Goal: Communication & Community: Answer question/provide support

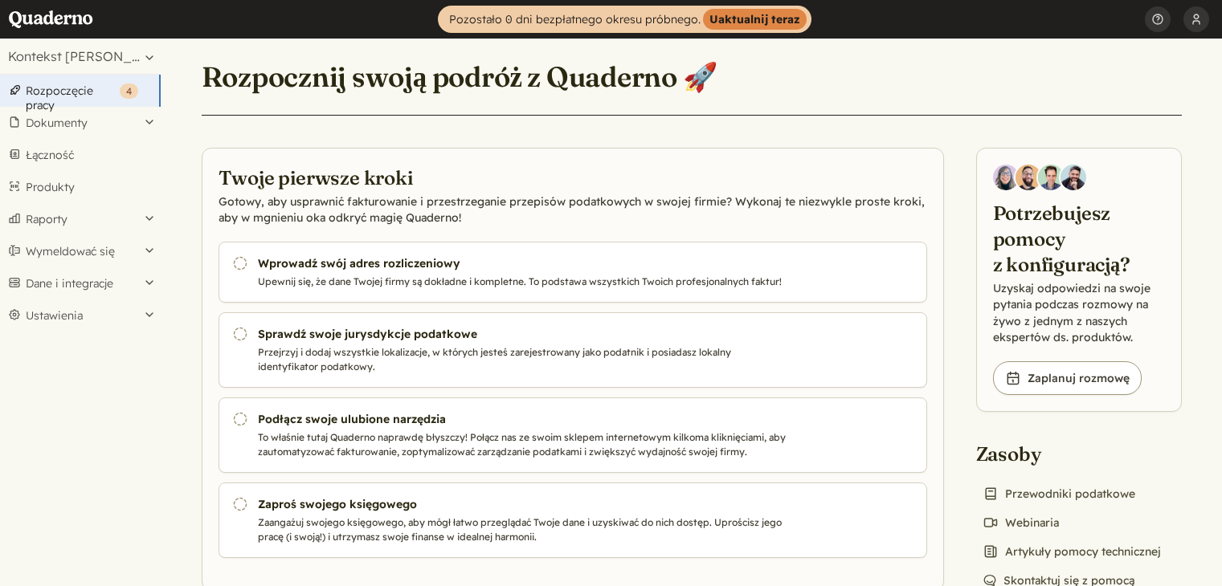
click at [56, 308] on font "Ustawienia" at bounding box center [54, 315] width 57 height 14
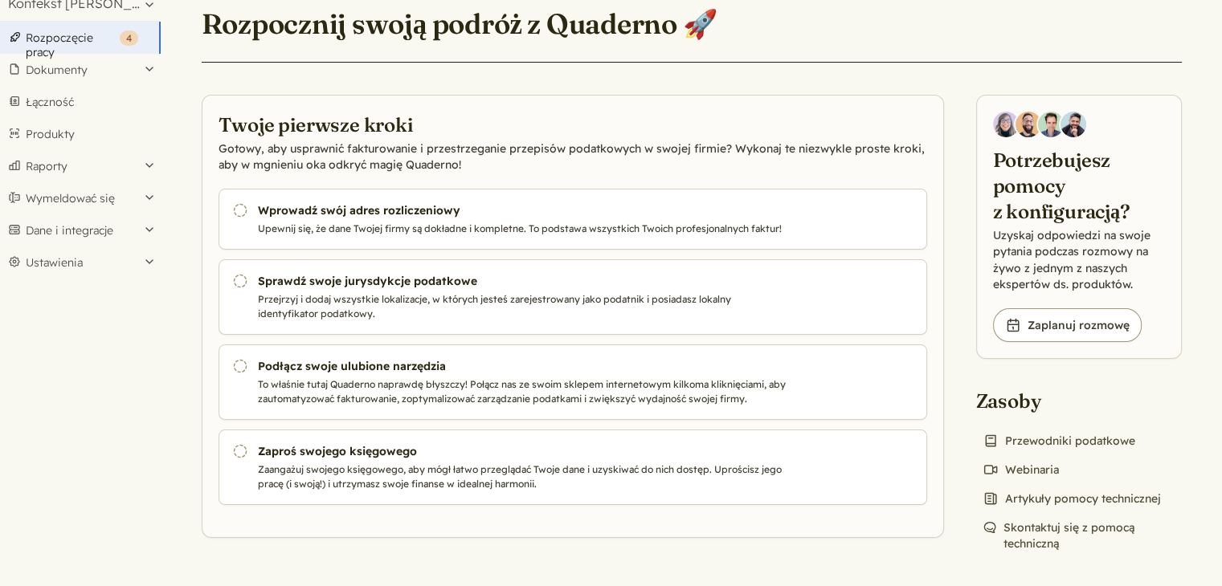
scroll to position [53, 0]
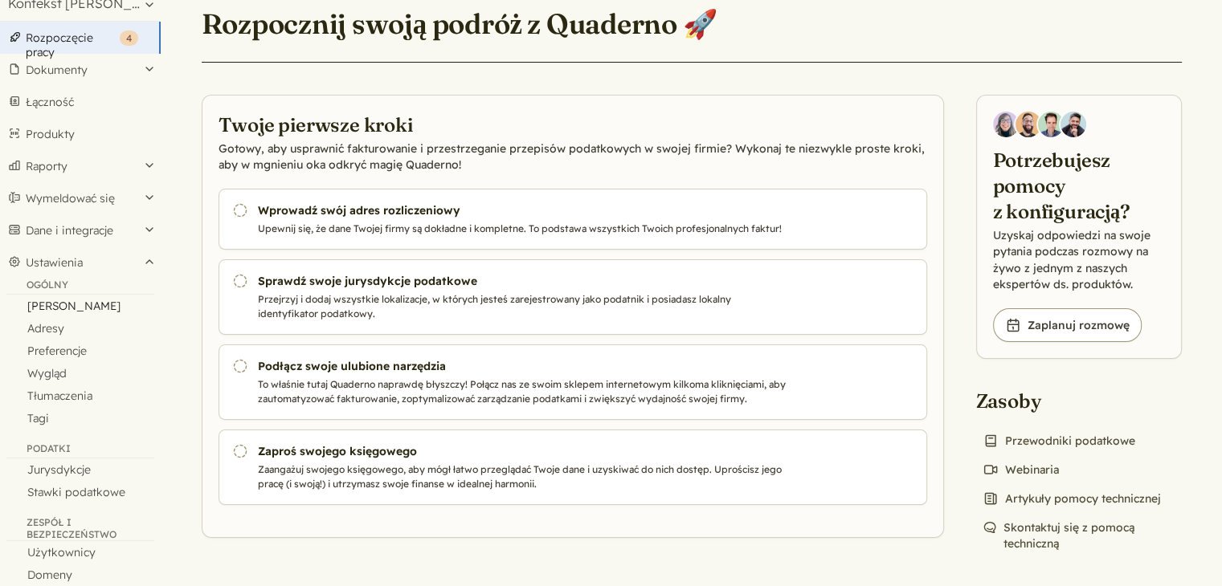
click at [37, 312] on link "[PERSON_NAME]" at bounding box center [80, 306] width 161 height 22
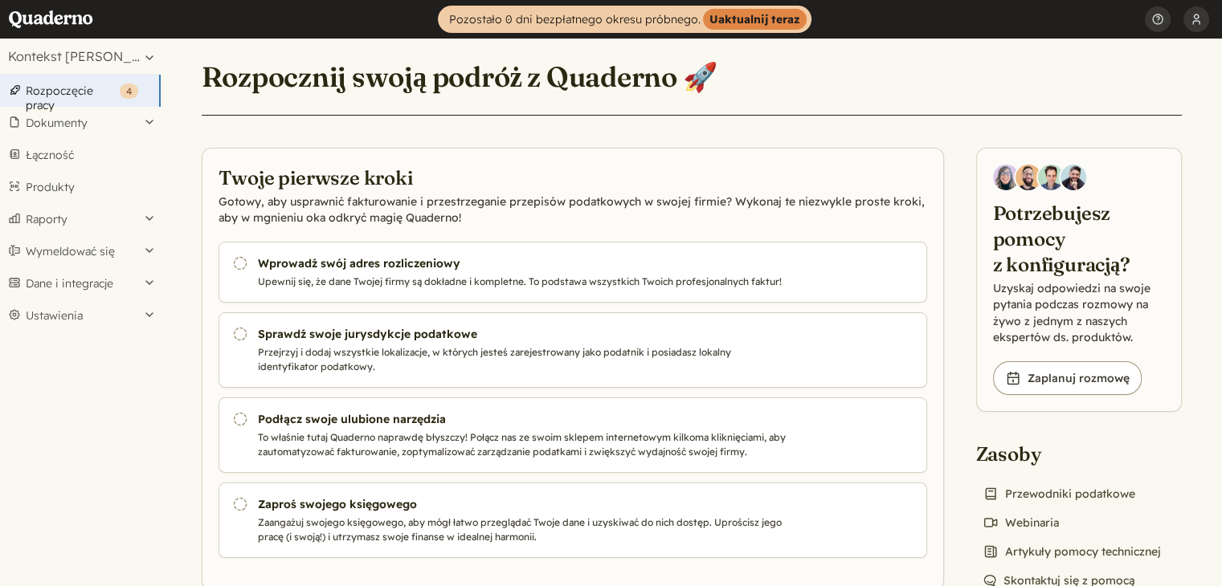
scroll to position [53, 0]
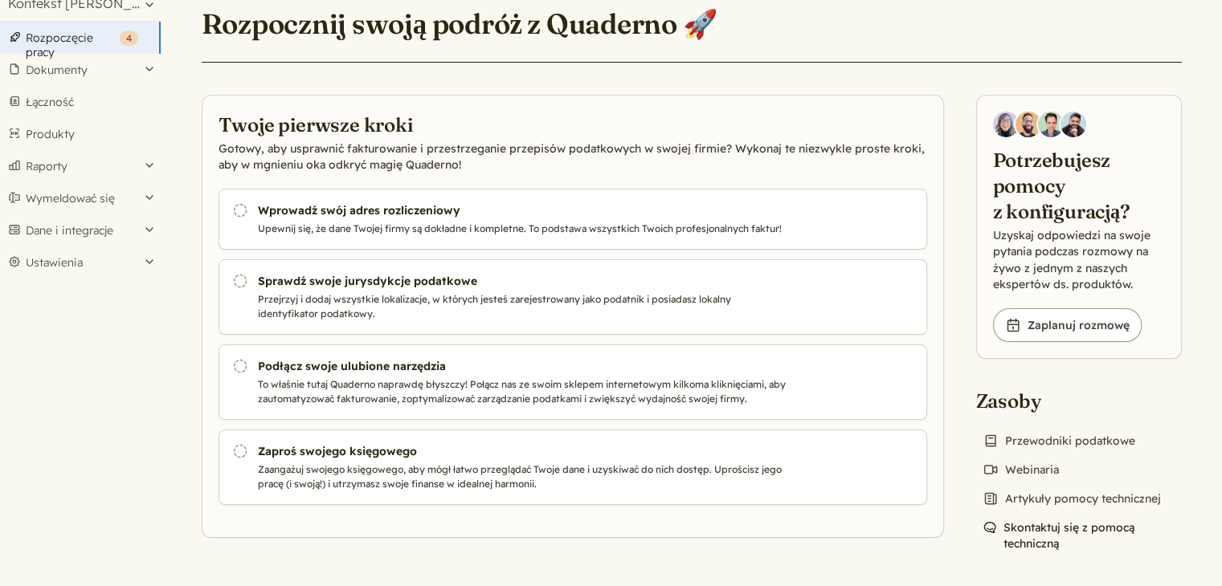
click at [1039, 537] on font "Skontaktuj się z pomocą techniczną" at bounding box center [1068, 536] width 131 height 31
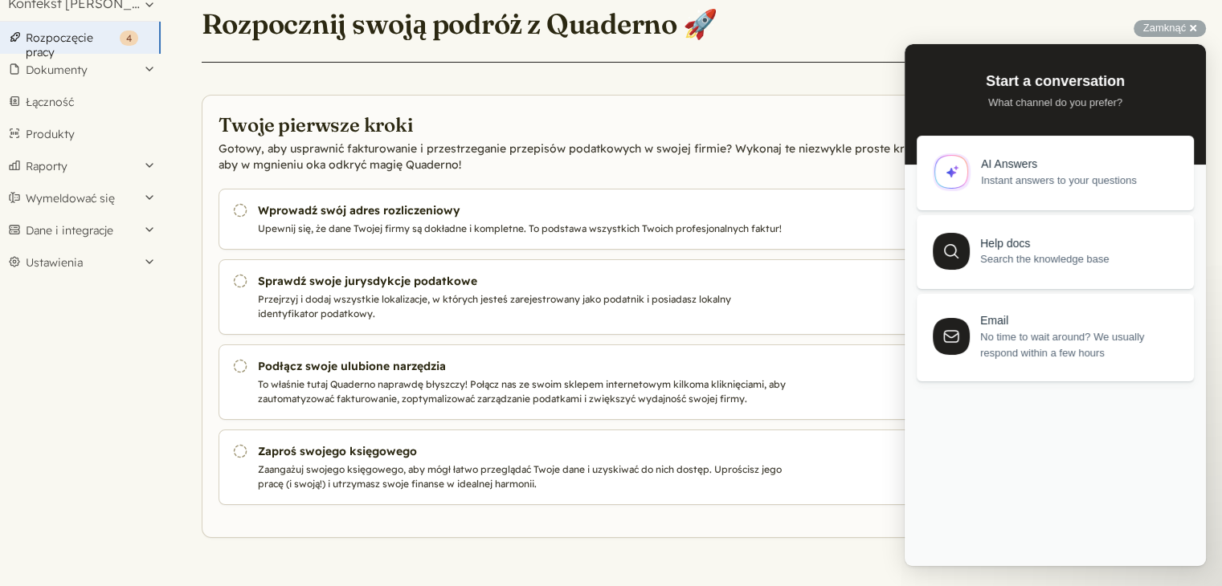
scroll to position [0, 0]
click at [1024, 414] on div "Previous Conversations new : 1" at bounding box center [1055, 399] width 277 height 27
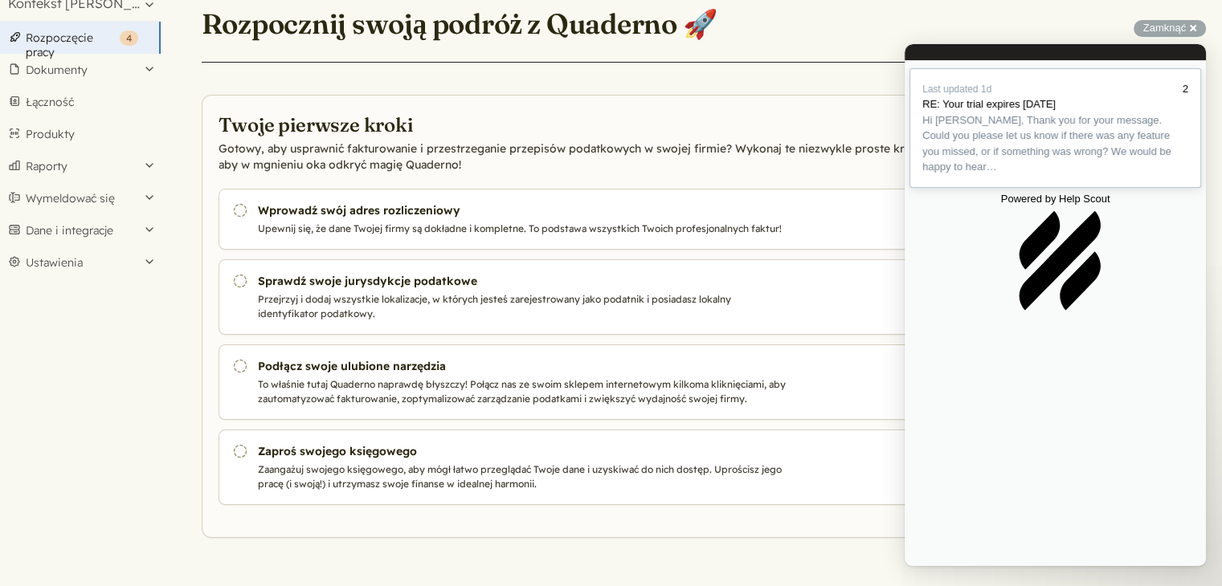
click at [936, 174] on span "Hi [PERSON_NAME], Thank you for your message. Could you please let us know if t…" at bounding box center [1046, 143] width 249 height 59
drag, startPoint x: 923, startPoint y: 296, endPoint x: 1007, endPoint y: 467, distance: 190.4
copy div "Hi [PERSON_NAME], Thank you for your message. Could you please let us know if t…"
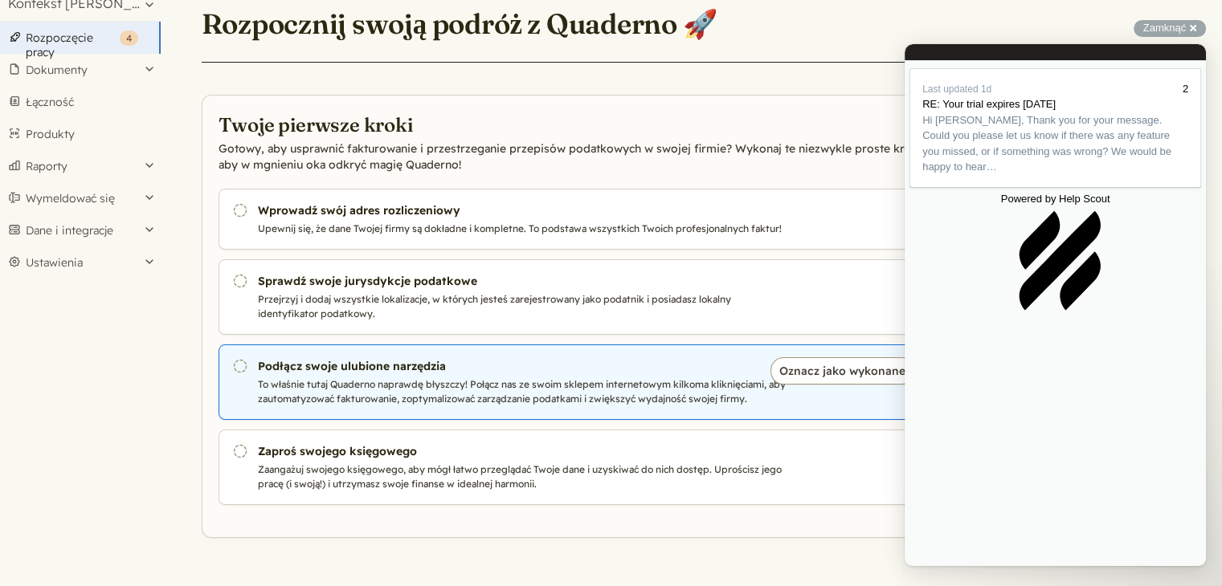
paste textarea "I confirm, please close the account."
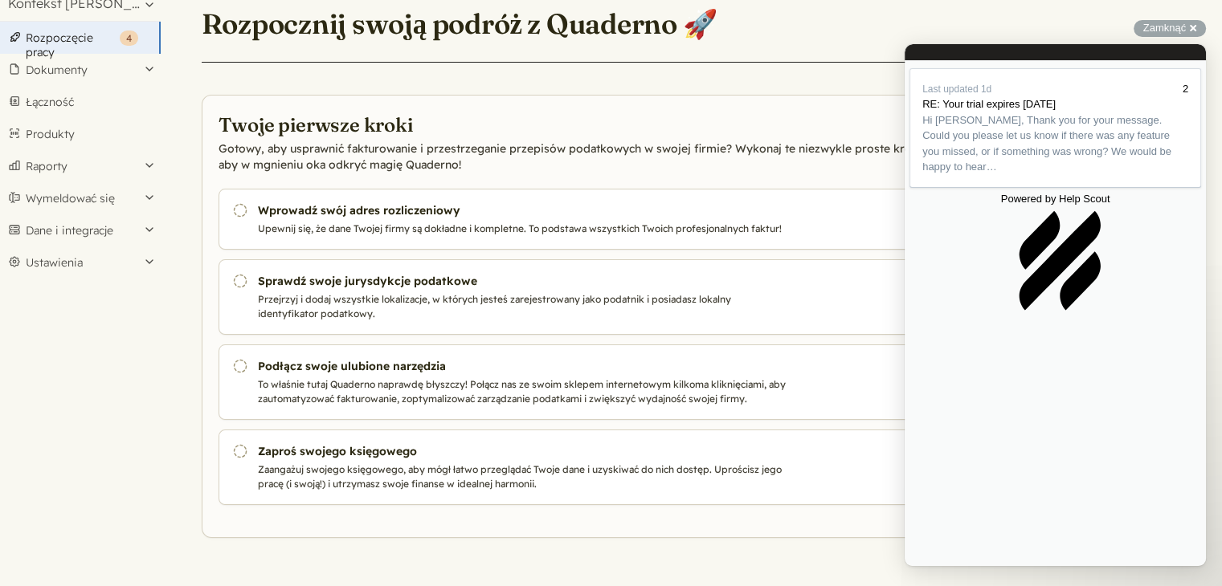
paste textarea "The Kontekst Team"
type textarea "Hi [PERSON_NAME] confirm, please close the account The Kontekst Team"
drag, startPoint x: 1055, startPoint y: 533, endPoint x: 1076, endPoint y: 446, distance: 90.2
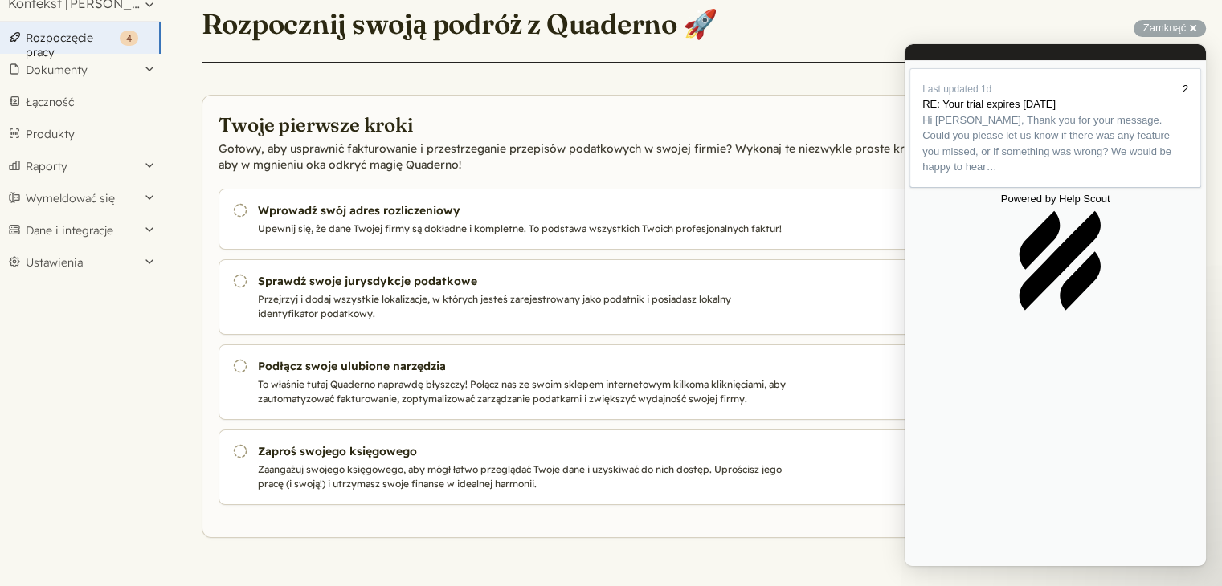
drag, startPoint x: 955, startPoint y: 431, endPoint x: 926, endPoint y: 427, distance: 29.2
type textarea "Dear [PERSON_NAME] please confirm that our account will be closed [DATE] Kontek…"
